Goal: Use online tool/utility: Utilize a website feature to perform a specific function

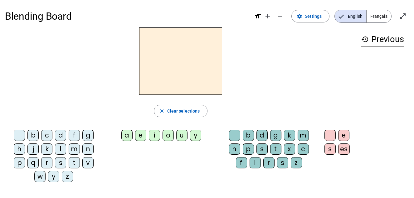
click at [73, 164] on div "t" at bounding box center [74, 162] width 11 height 11
click at [125, 137] on div "a" at bounding box center [126, 135] width 11 height 11
click at [299, 149] on div "c" at bounding box center [302, 148] width 11 height 11
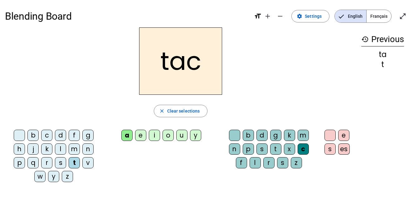
click at [236, 133] on div at bounding box center [234, 135] width 11 height 11
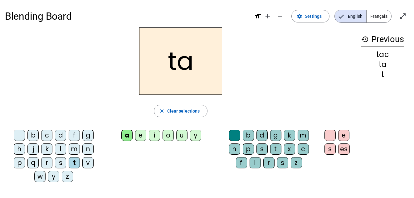
click at [141, 134] on div "e" at bounding box center [140, 135] width 11 height 11
click at [33, 151] on div "j" at bounding box center [32, 148] width 11 height 11
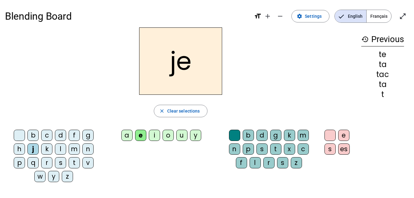
click at [55, 133] on div "d" at bounding box center [60, 135] width 11 height 11
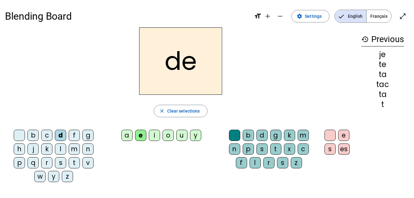
click at [74, 147] on div "m" at bounding box center [74, 148] width 11 height 11
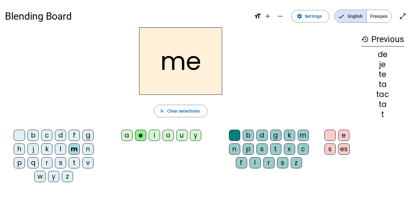
click at [126, 135] on div "a" at bounding box center [126, 135] width 11 height 11
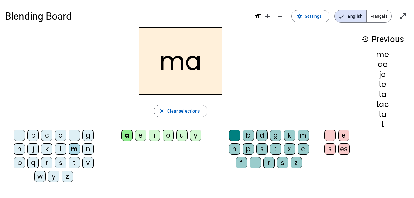
click at [62, 147] on div "l" at bounding box center [60, 148] width 11 height 11
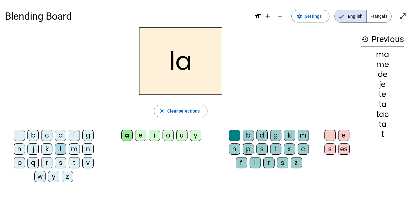
click at [303, 148] on div "c" at bounding box center [302, 148] width 11 height 11
